Goal: Use online tool/utility

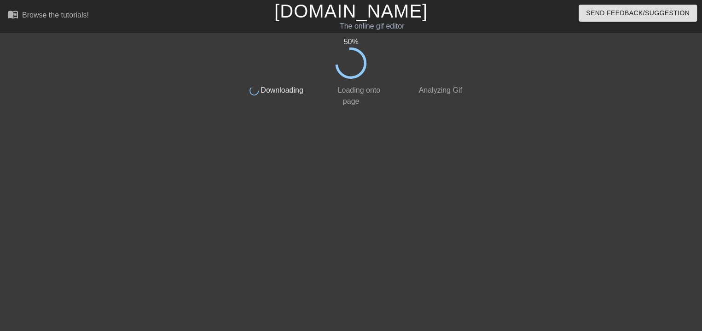
click at [342, 130] on div "50 % done Downloading done Loading onto page done Analyzing Gif" at bounding box center [351, 174] width 231 height 276
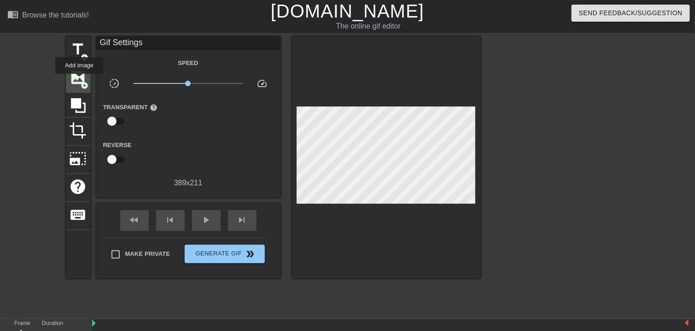
click at [79, 80] on span "image" at bounding box center [78, 77] width 17 height 17
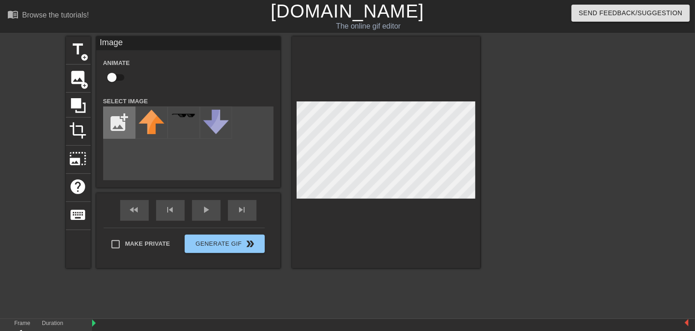
click at [116, 133] on input "file" at bounding box center [119, 122] width 31 height 31
type input "C:\fakepath\coke-logo.jpg"
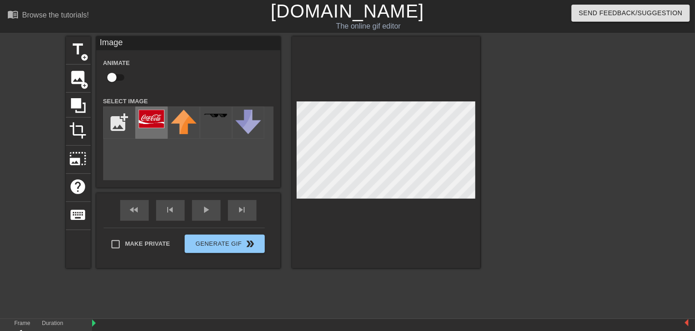
click at [150, 130] on div at bounding box center [151, 122] width 32 height 32
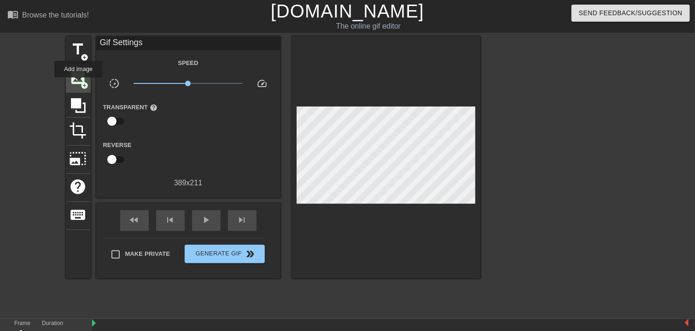
click at [78, 84] on span "image" at bounding box center [78, 77] width 17 height 17
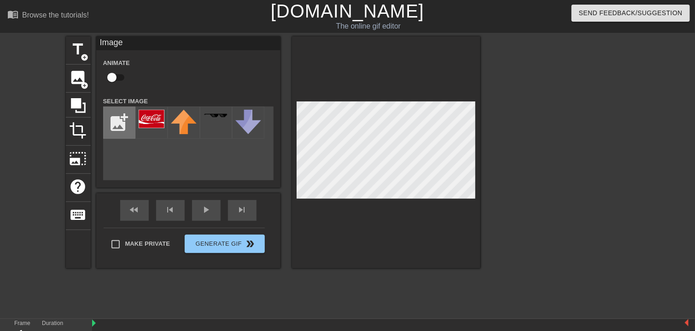
click at [120, 126] on input "file" at bounding box center [119, 122] width 31 height 31
type input "C:\fakepath\curved-arrow-right-red-icon.png"
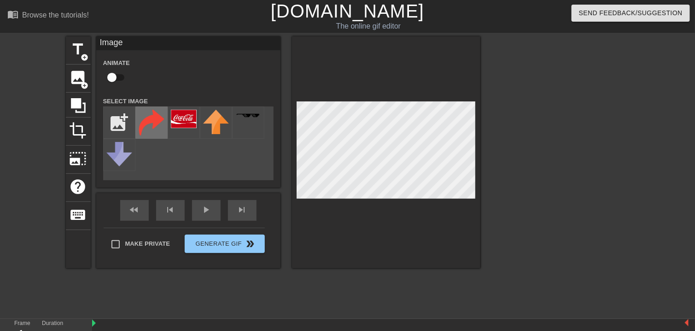
click at [154, 126] on img at bounding box center [152, 123] width 26 height 26
click at [372, 222] on div at bounding box center [386, 152] width 188 height 232
click at [521, 159] on div at bounding box center [560, 174] width 138 height 276
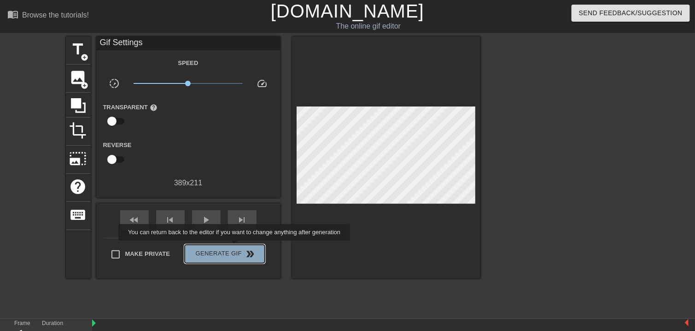
click at [235, 248] on span "Generate Gif double_arrow" at bounding box center [224, 253] width 72 height 11
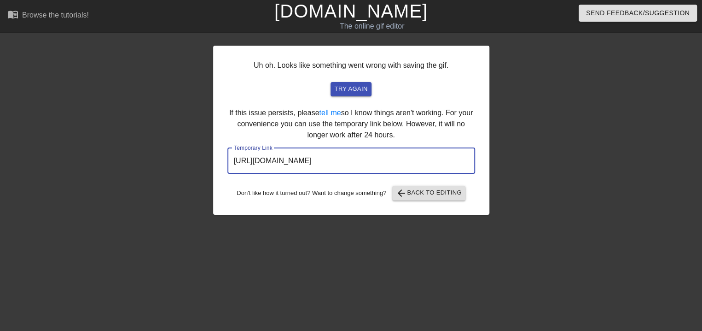
drag, startPoint x: 416, startPoint y: 159, endPoint x: 233, endPoint y: 156, distance: 183.7
click at [233, 156] on input "[URL][DOMAIN_NAME]" at bounding box center [351, 161] width 248 height 26
